Goal: Information Seeking & Learning: Find specific fact

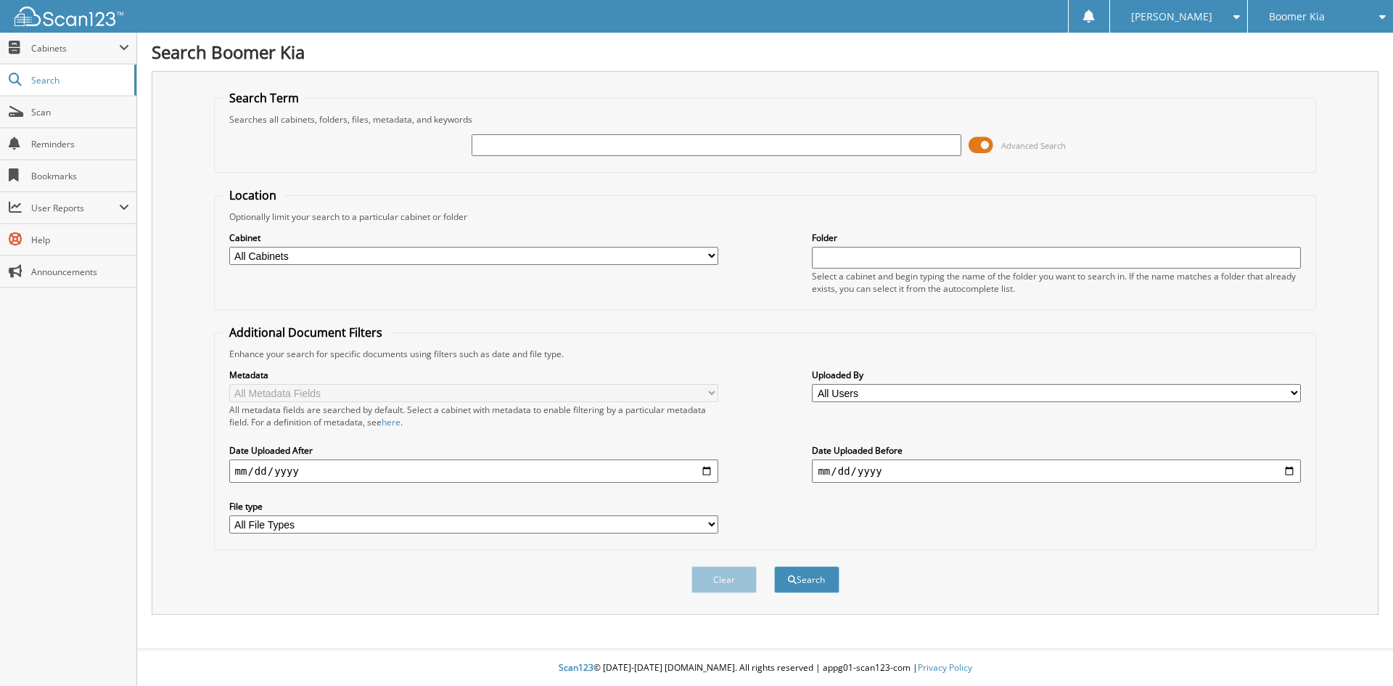
click at [704, 153] on input "text" at bounding box center [716, 145] width 489 height 22
type input "112375"
click at [774, 566] on button "Search" at bounding box center [806, 579] width 65 height 27
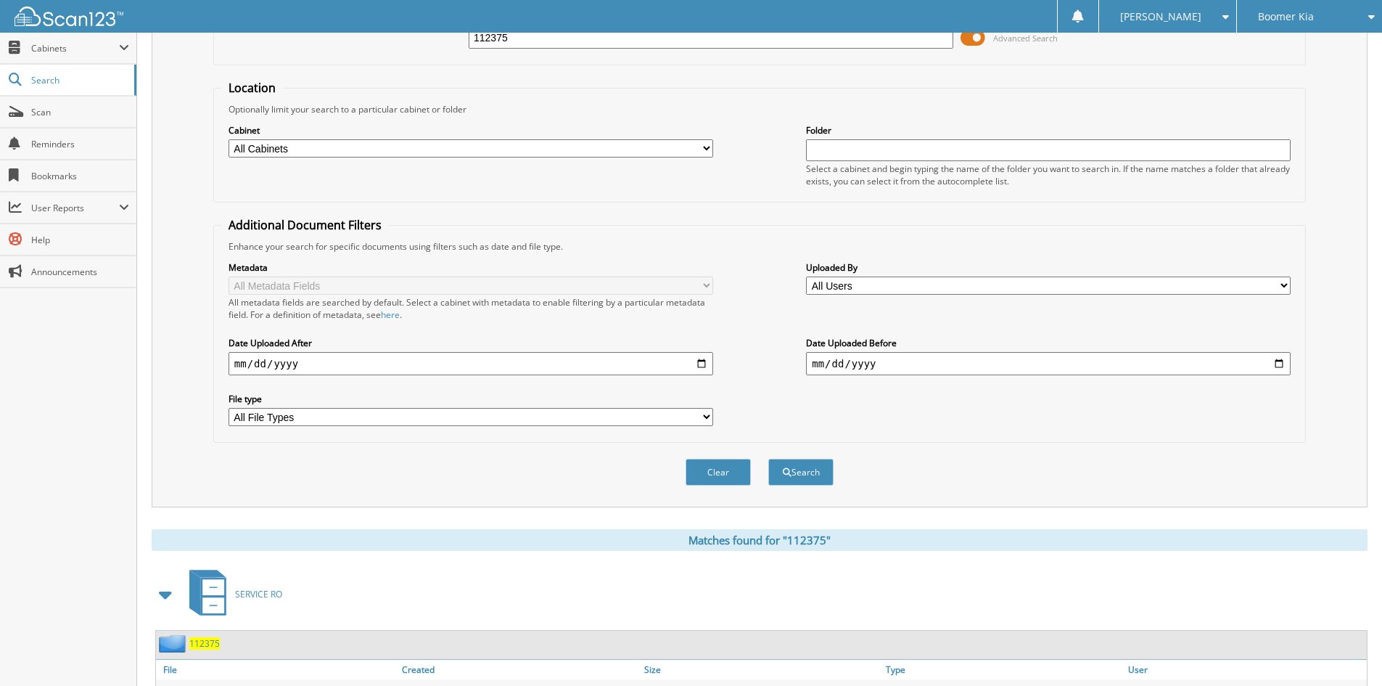
scroll to position [214, 0]
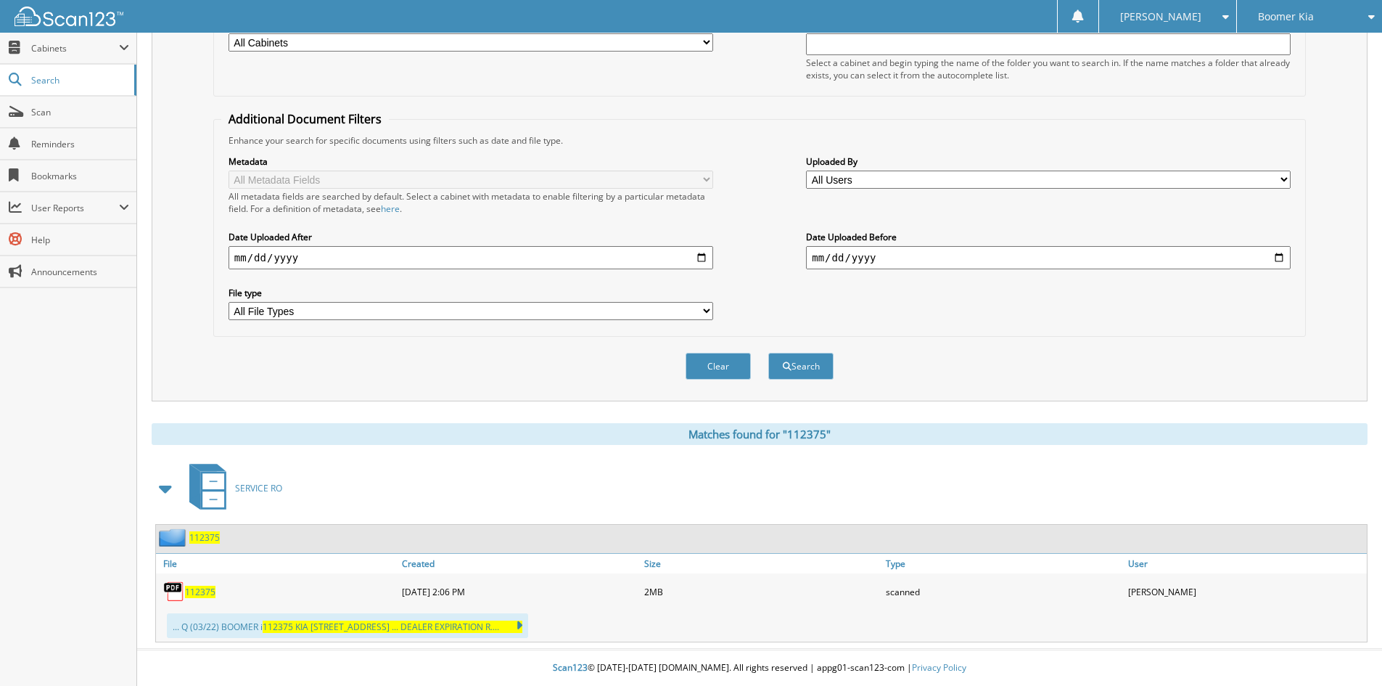
click at [197, 586] on span "112375" at bounding box center [200, 591] width 30 height 12
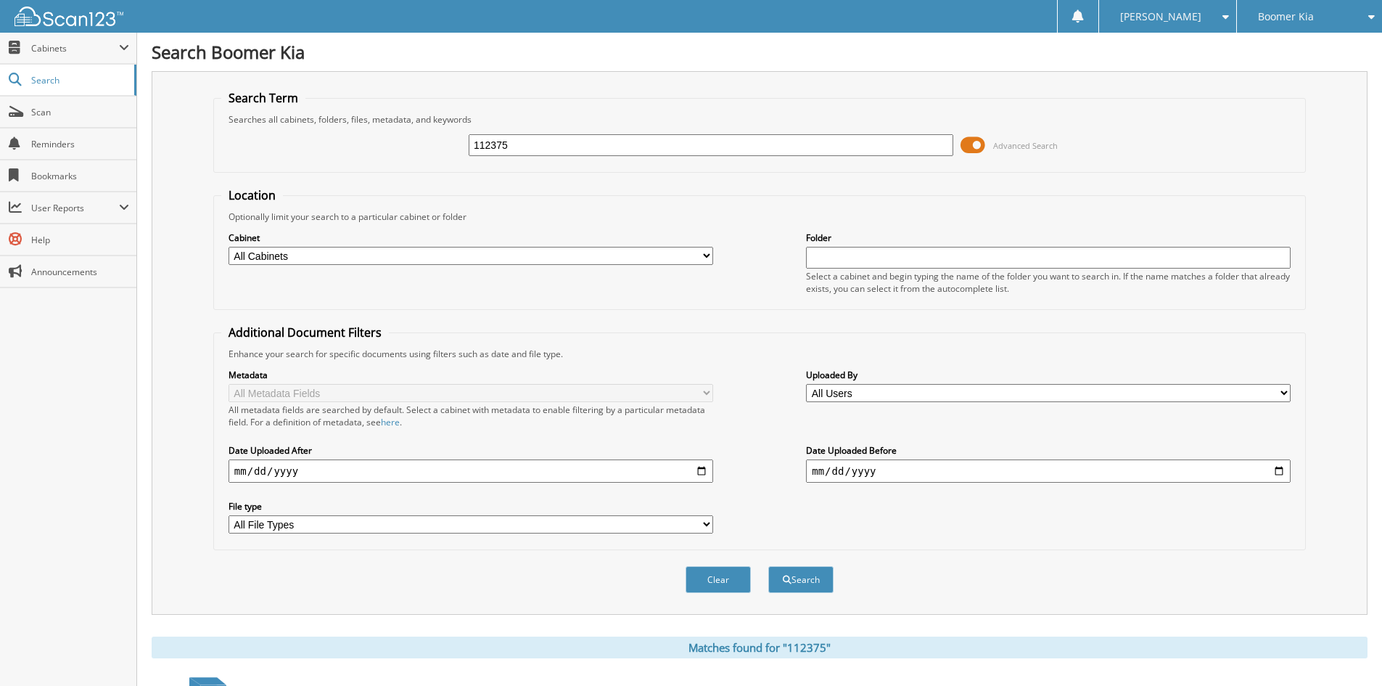
click at [1369, 15] on icon at bounding box center [1368, 17] width 14 height 10
click at [1295, 76] on link "[PERSON_NAME] Nissan East" at bounding box center [1309, 91] width 145 height 39
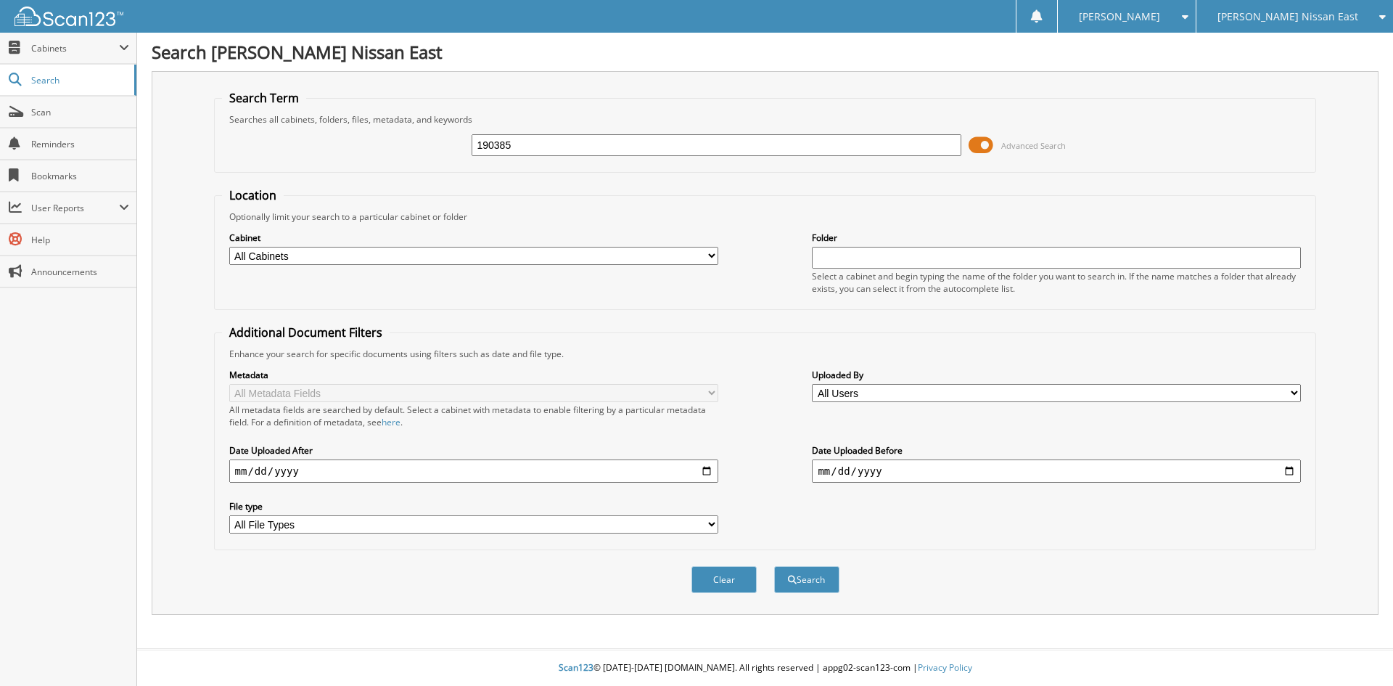
type input "190385"
click at [774, 566] on button "Search" at bounding box center [806, 579] width 65 height 27
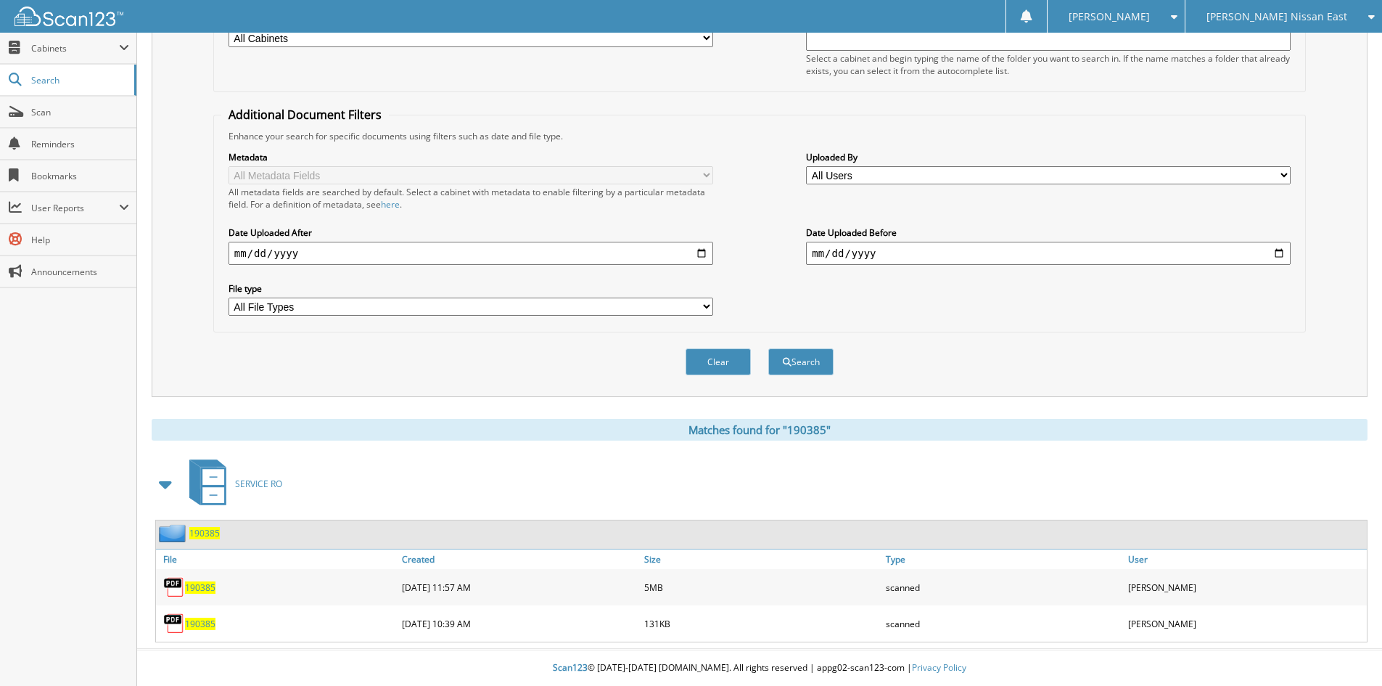
scroll to position [218, 0]
click at [198, 590] on span "190385" at bounding box center [200, 587] width 30 height 12
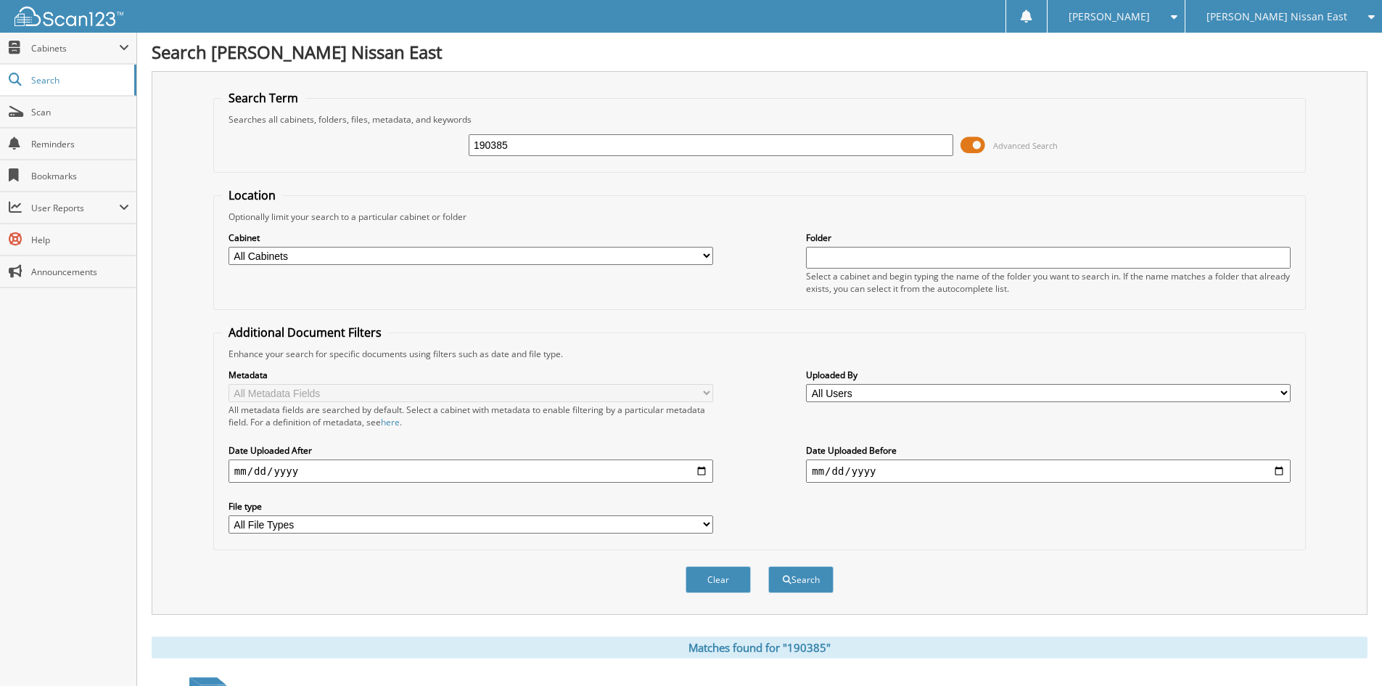
drag, startPoint x: 545, startPoint y: 148, endPoint x: 411, endPoint y: 149, distance: 134.2
click at [411, 149] on div "190385 Advanced Search" at bounding box center [759, 144] width 1077 height 39
type input "574957"
click at [768, 566] on button "Search" at bounding box center [800, 579] width 65 height 27
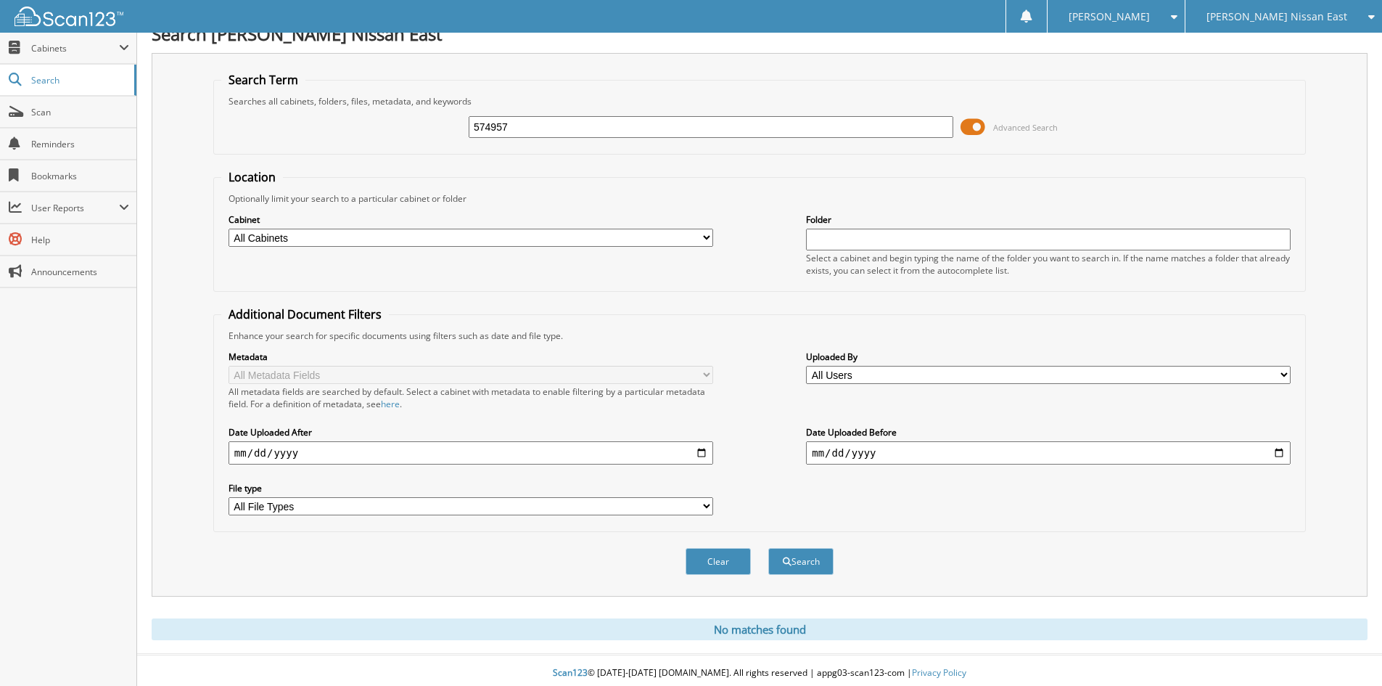
scroll to position [24, 0]
